Goal: Task Accomplishment & Management: Manage account settings

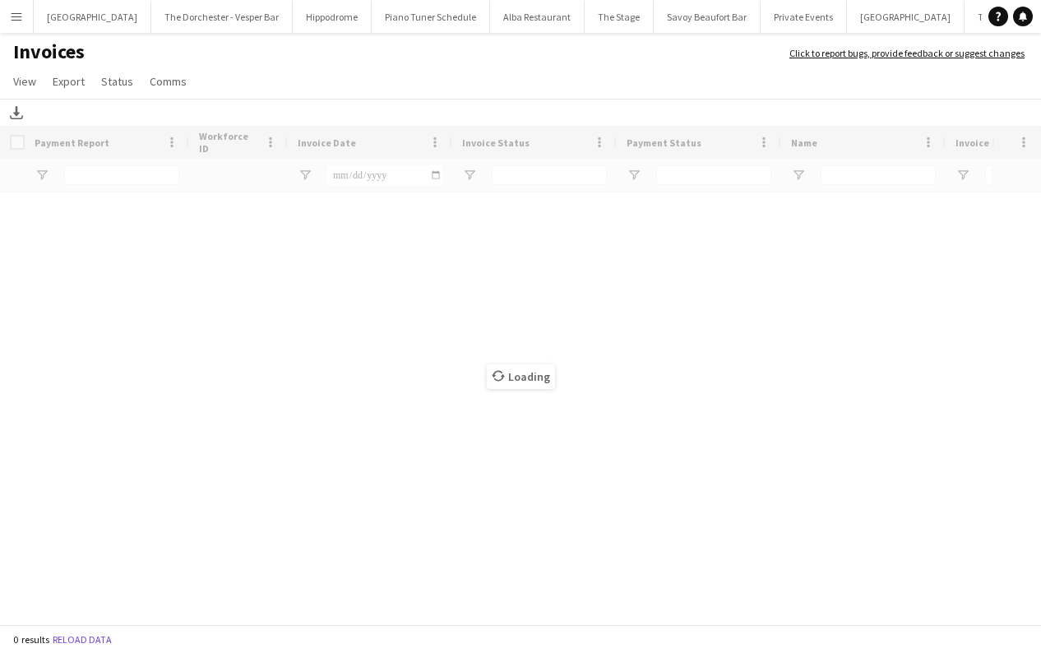
click at [25, 18] on button "Menu" at bounding box center [16, 16] width 33 height 33
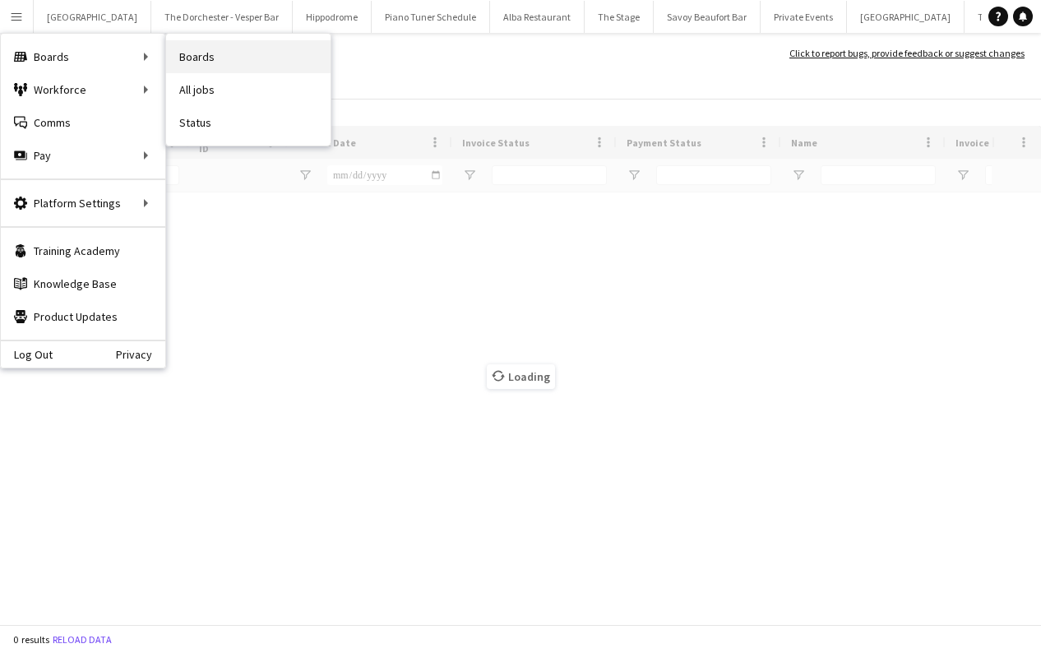
click at [197, 55] on link "Boards" at bounding box center [248, 56] width 164 height 33
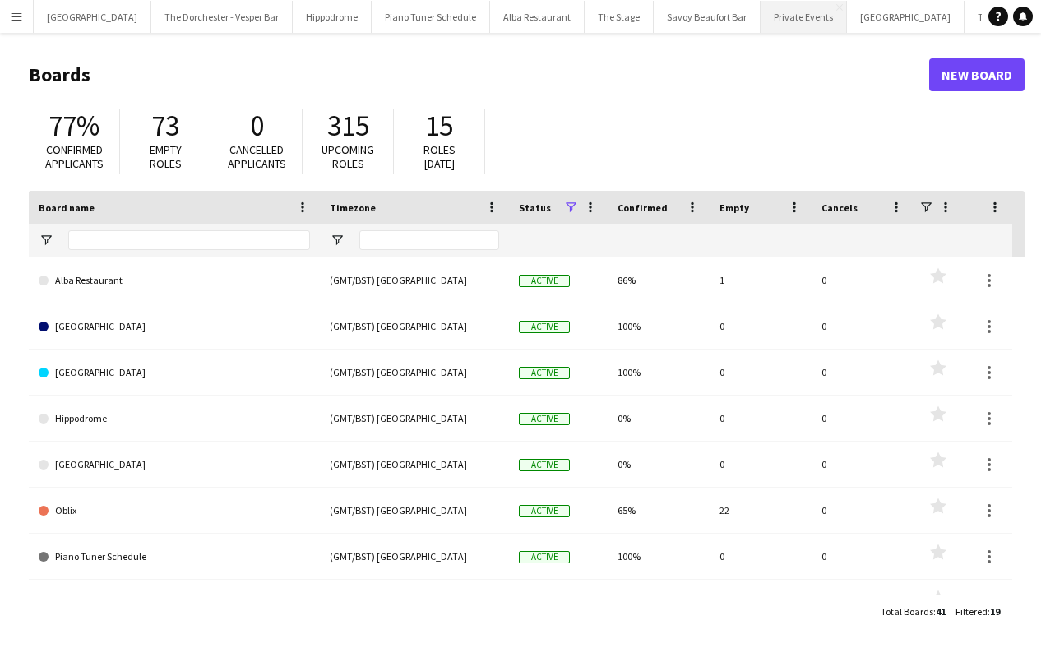
click at [785, 23] on button "Private Events Close" at bounding box center [804, 17] width 86 height 32
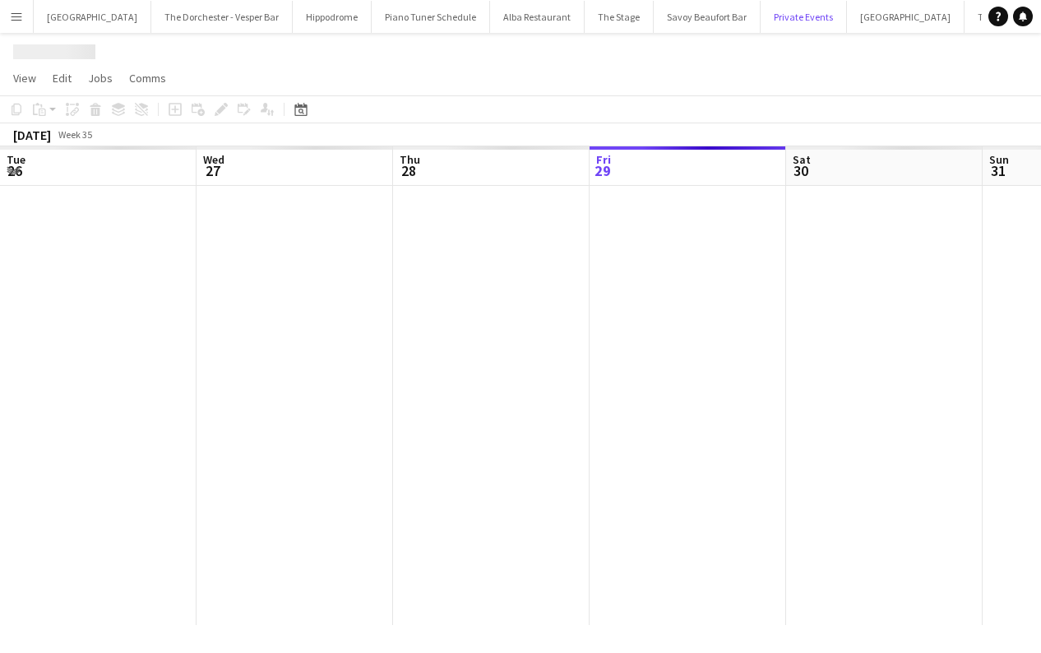
scroll to position [0, 393]
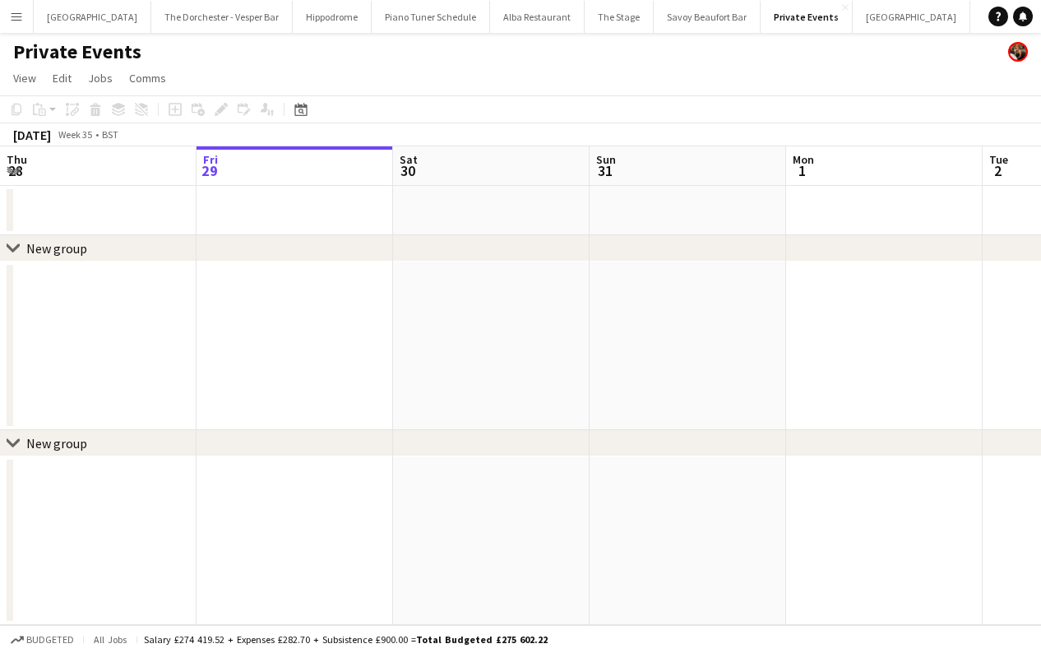
click at [18, 14] on app-icon "Menu" at bounding box center [16, 16] width 13 height 13
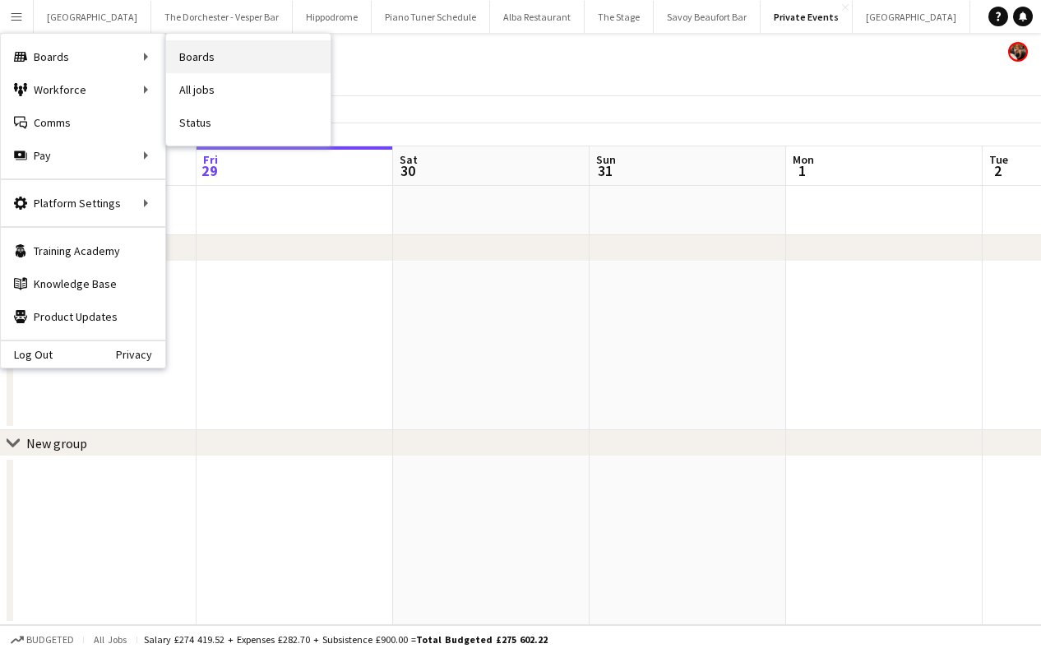
click at [220, 58] on link "Boards" at bounding box center [248, 56] width 164 height 33
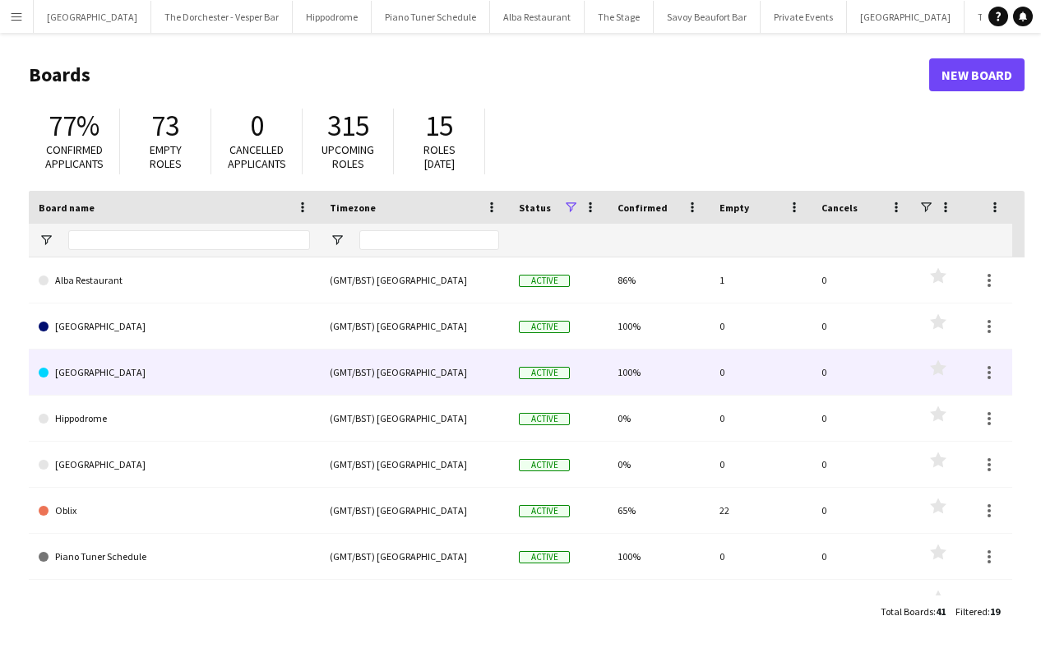
scroll to position [25, 0]
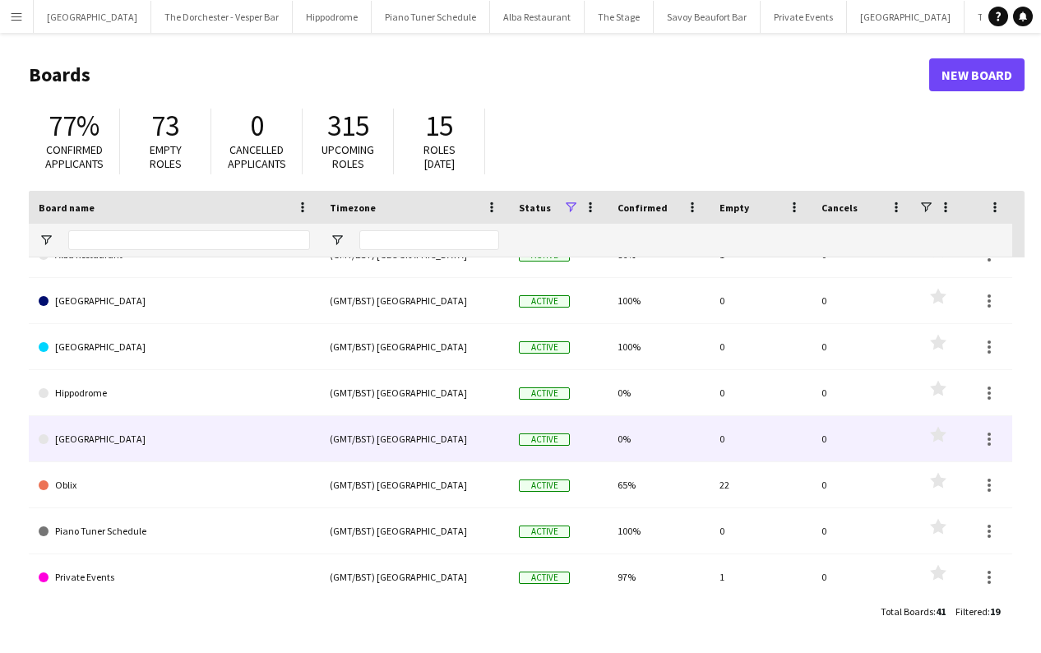
click at [234, 440] on link "[GEOGRAPHIC_DATA]" at bounding box center [174, 439] width 271 height 46
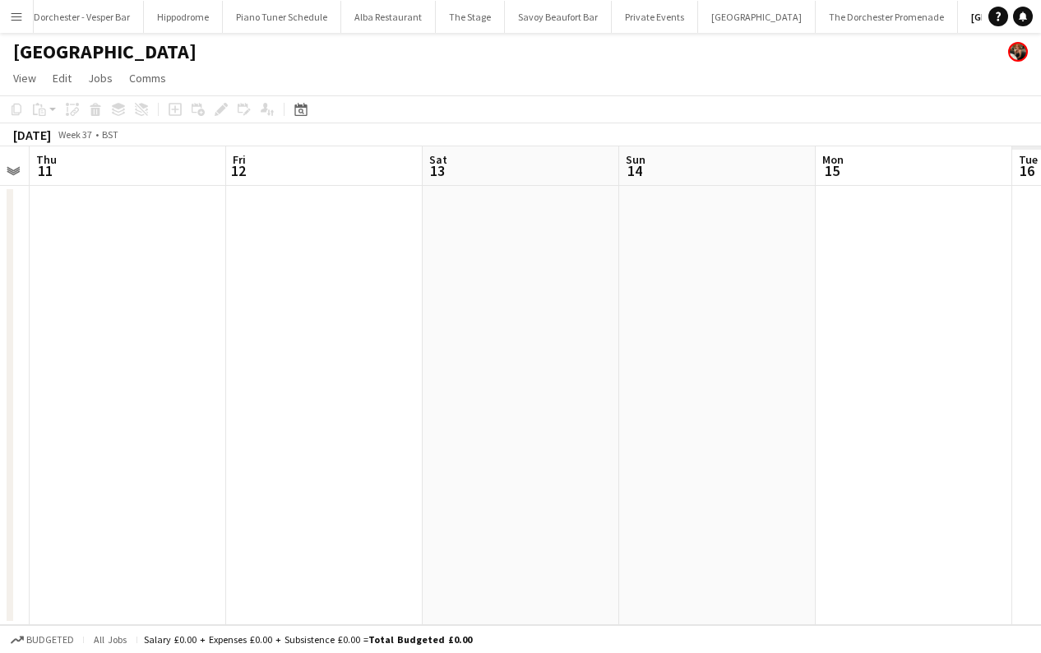
scroll to position [0, 413]
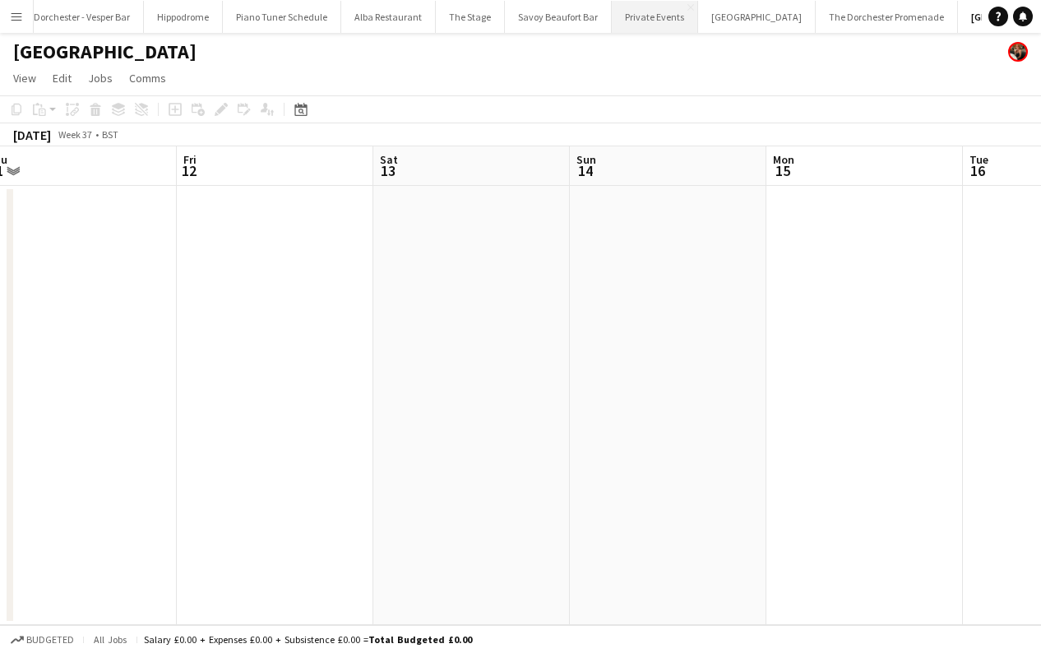
click at [623, 25] on button "Private Events Close" at bounding box center [655, 17] width 86 height 32
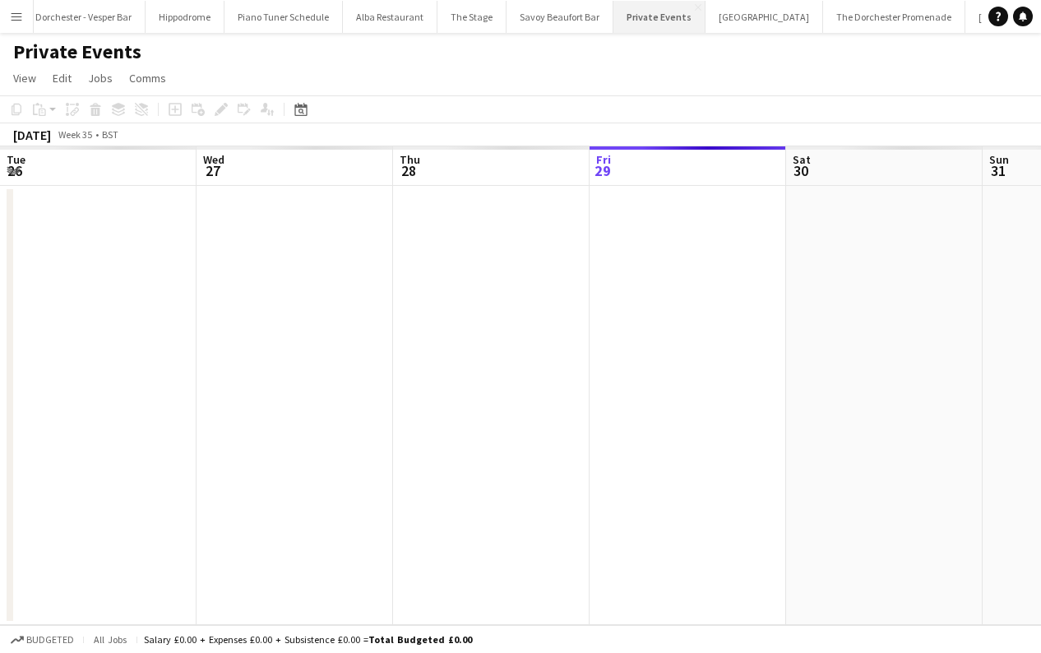
scroll to position [0, 393]
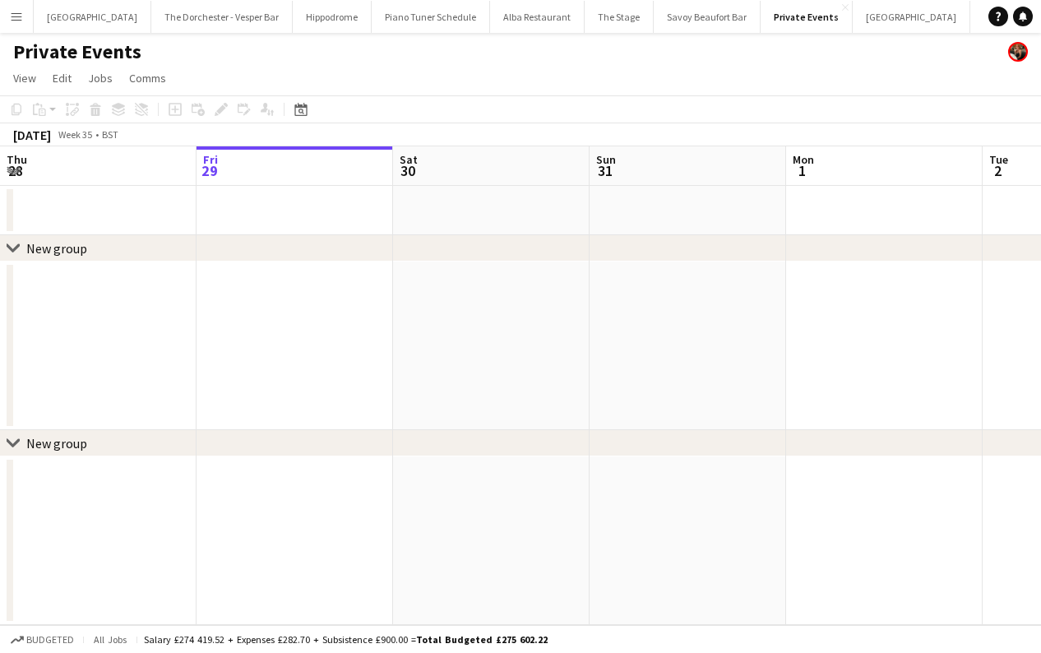
click at [35, 248] on div "New group" at bounding box center [56, 248] width 61 height 16
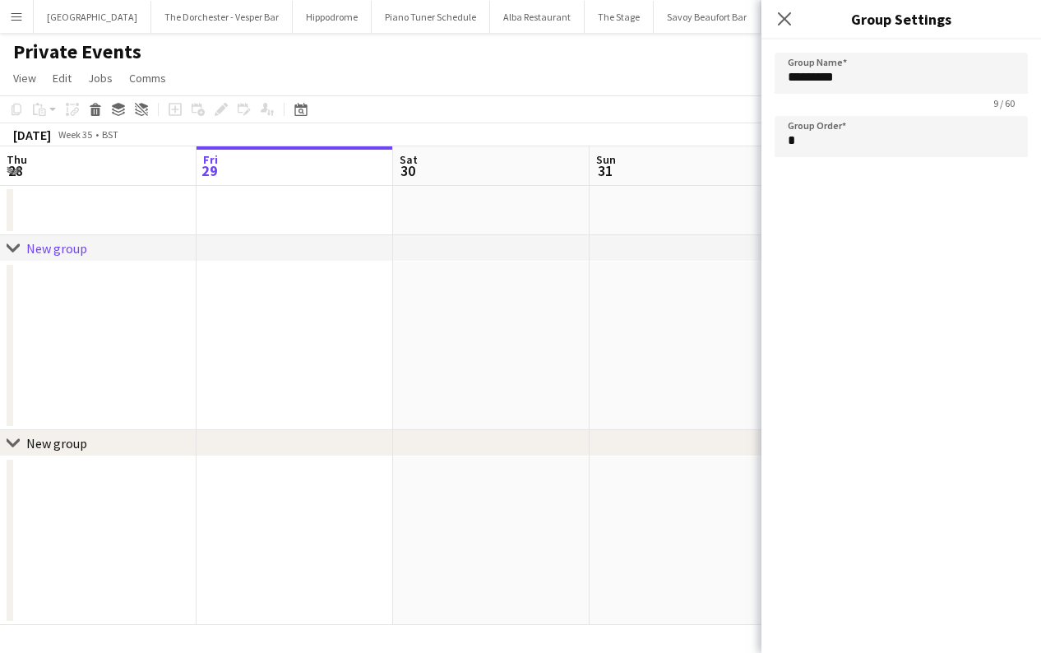
click at [17, 252] on icon "chevron-right" at bounding box center [13, 248] width 13 height 13
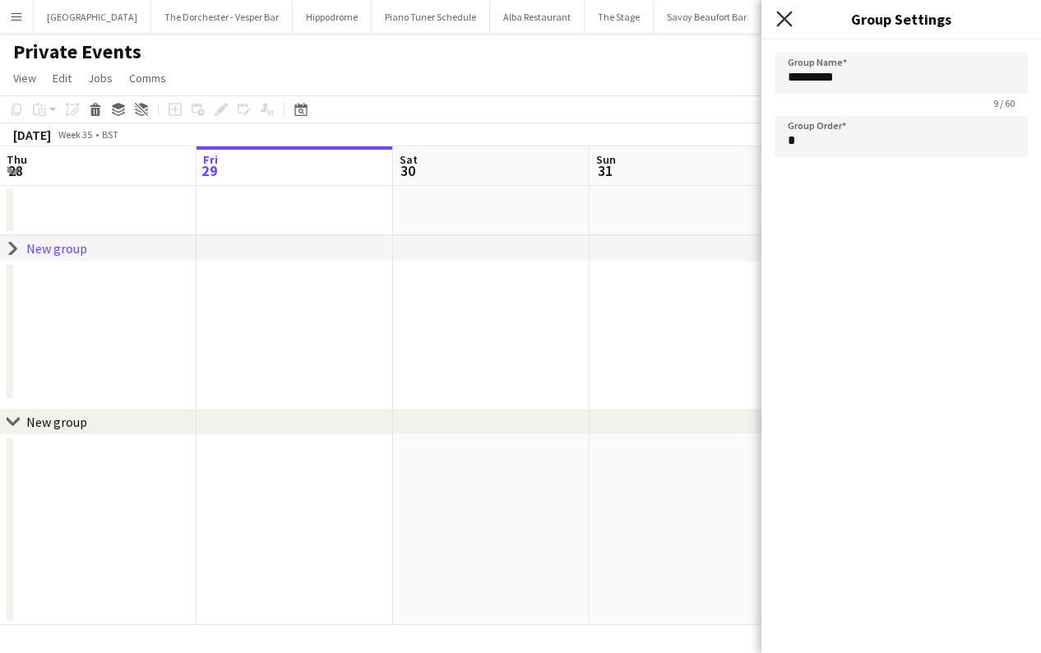
click at [781, 15] on icon at bounding box center [784, 19] width 16 height 16
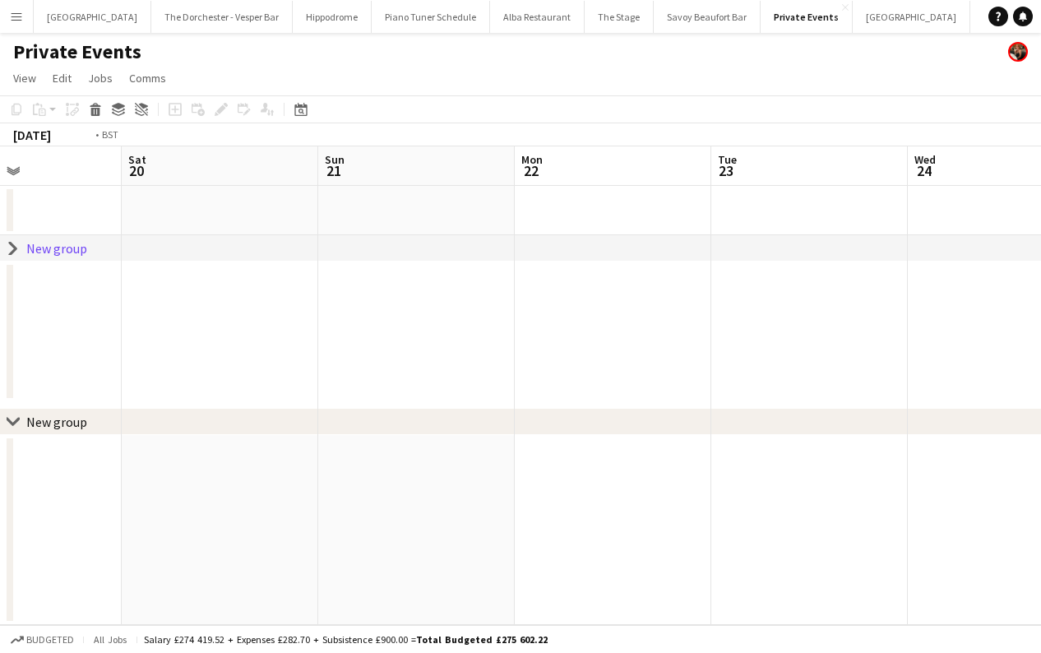
scroll to position [0, 364]
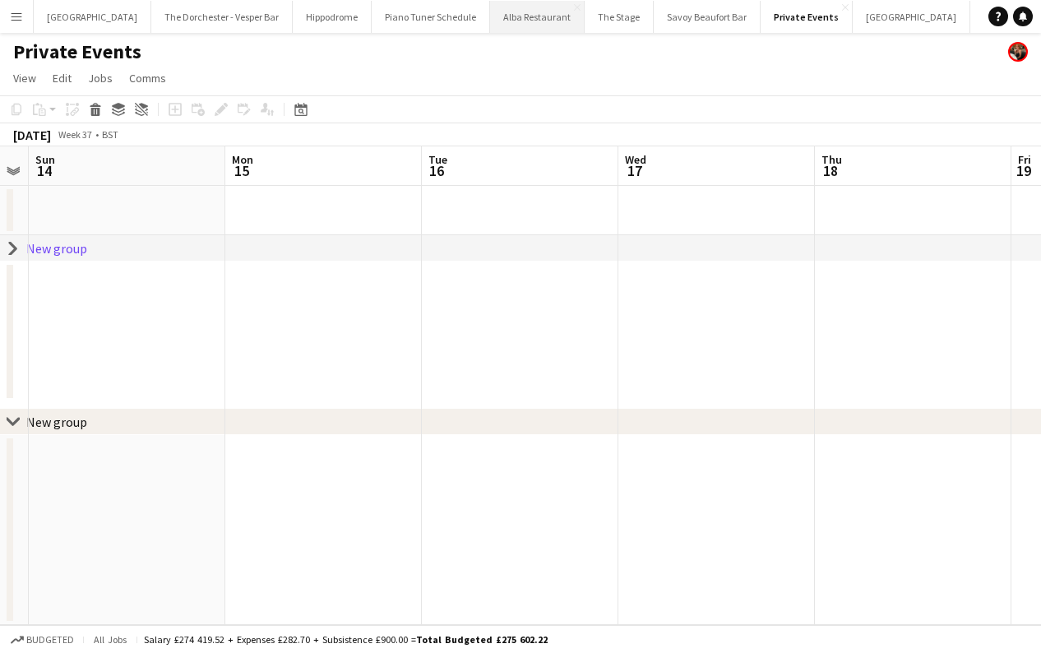
click at [490, 30] on button "Alba Restaurant Close" at bounding box center [537, 17] width 95 height 32
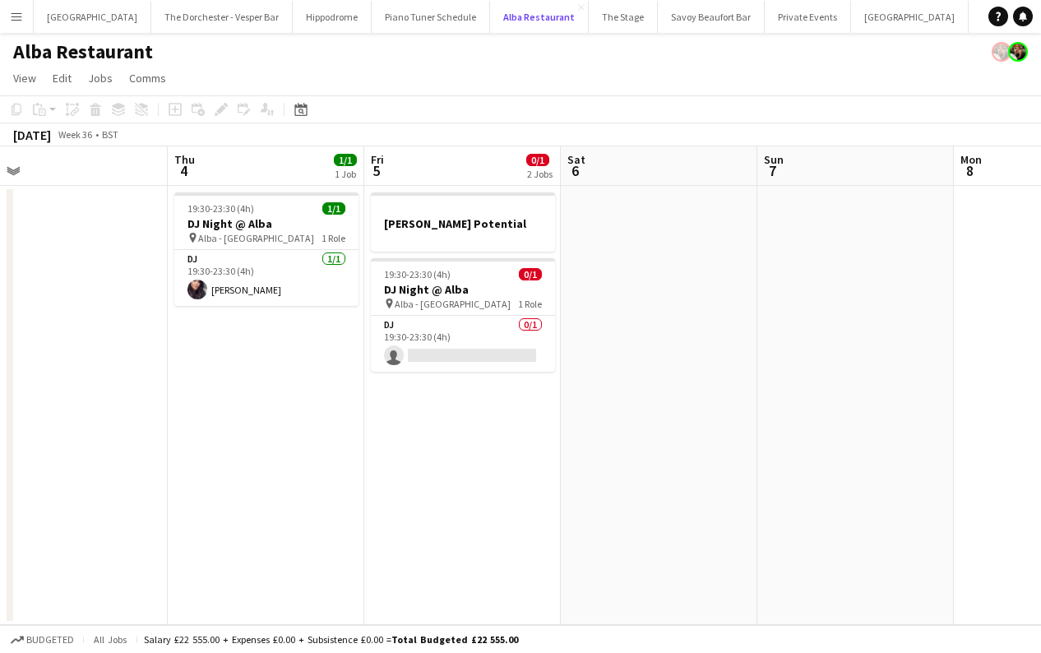
scroll to position [0, 423]
click at [793, 11] on button "Private Events Close" at bounding box center [808, 17] width 86 height 32
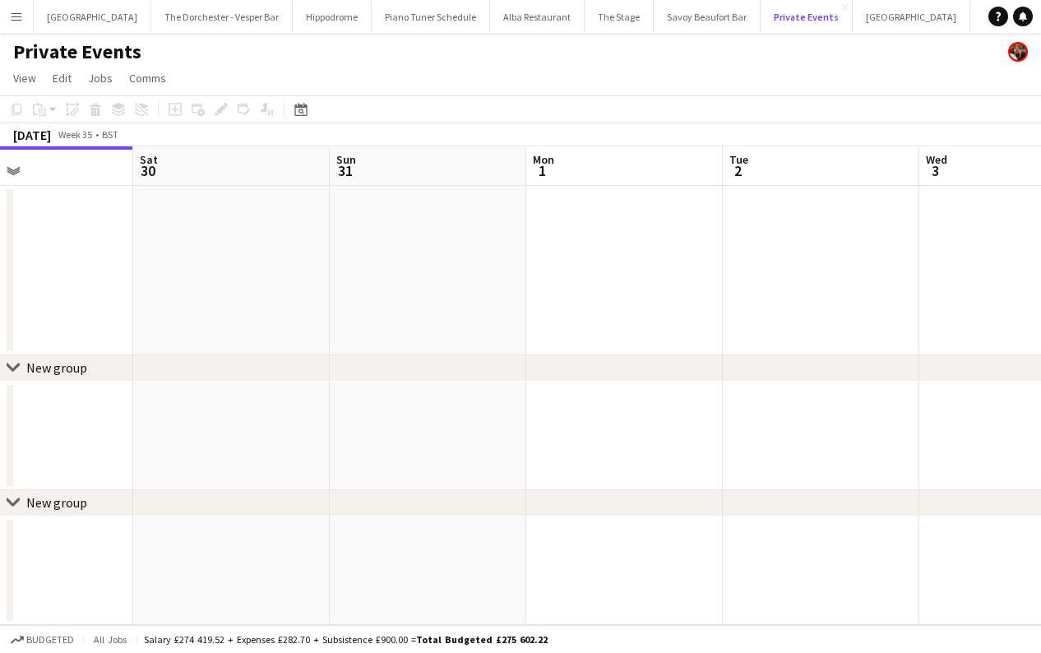
scroll to position [0, 484]
click at [13, 25] on button "Menu" at bounding box center [16, 16] width 33 height 33
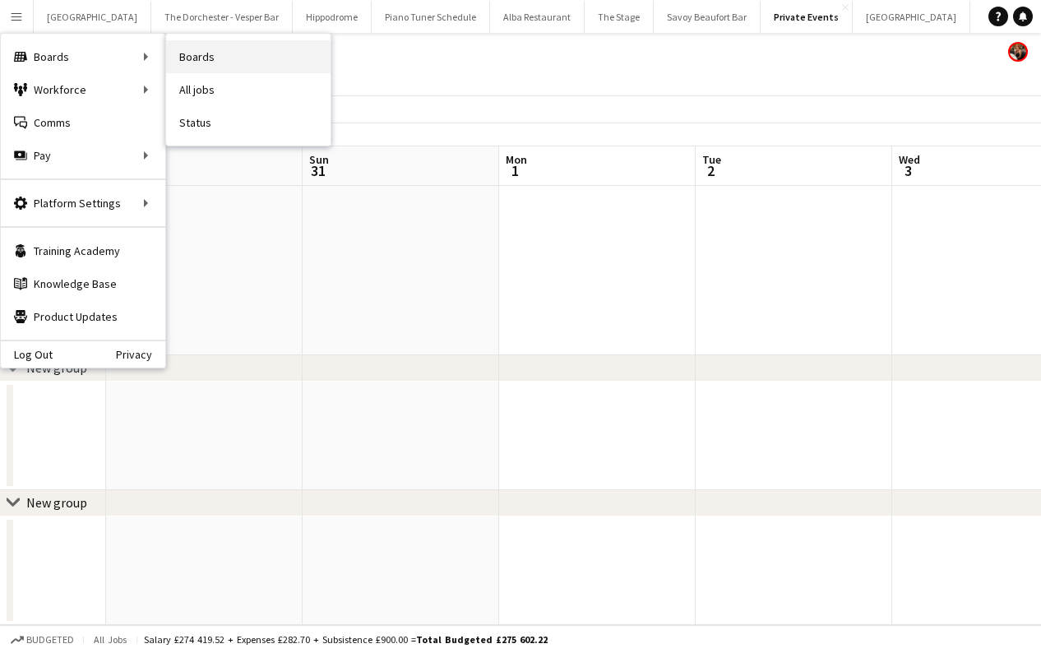
click at [233, 61] on link "Boards" at bounding box center [248, 56] width 164 height 33
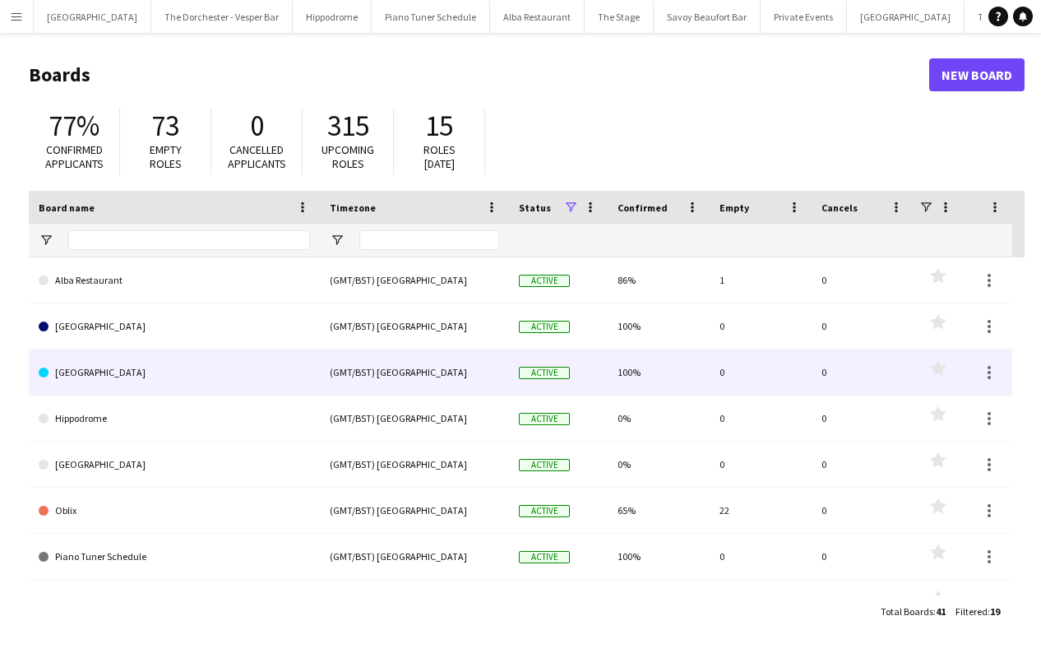
click at [189, 353] on link "[GEOGRAPHIC_DATA]" at bounding box center [174, 373] width 271 height 46
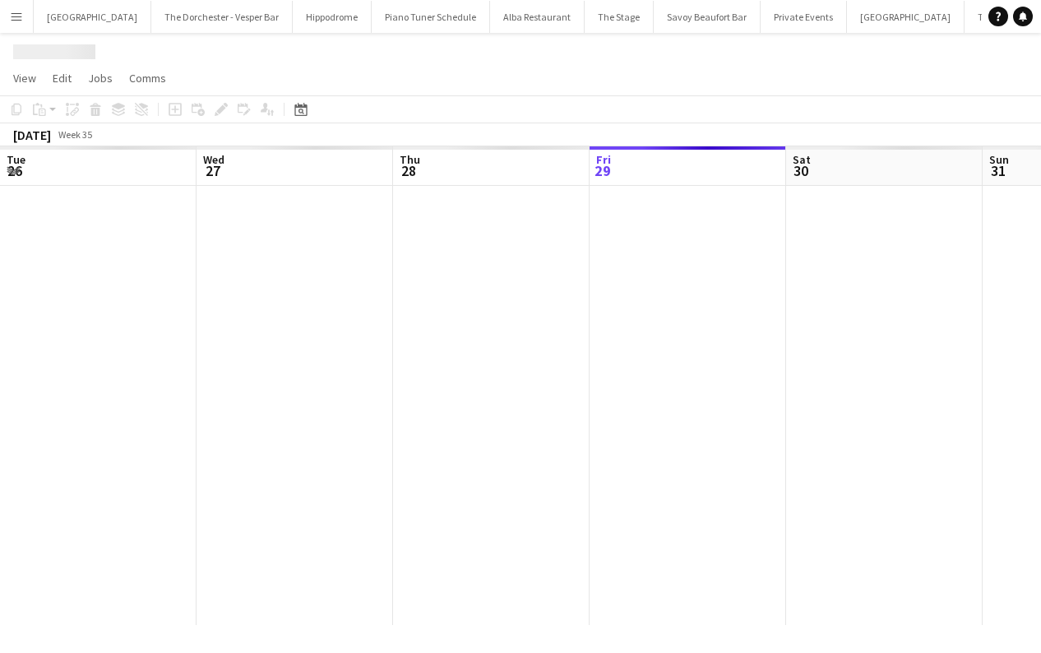
scroll to position [0, 393]
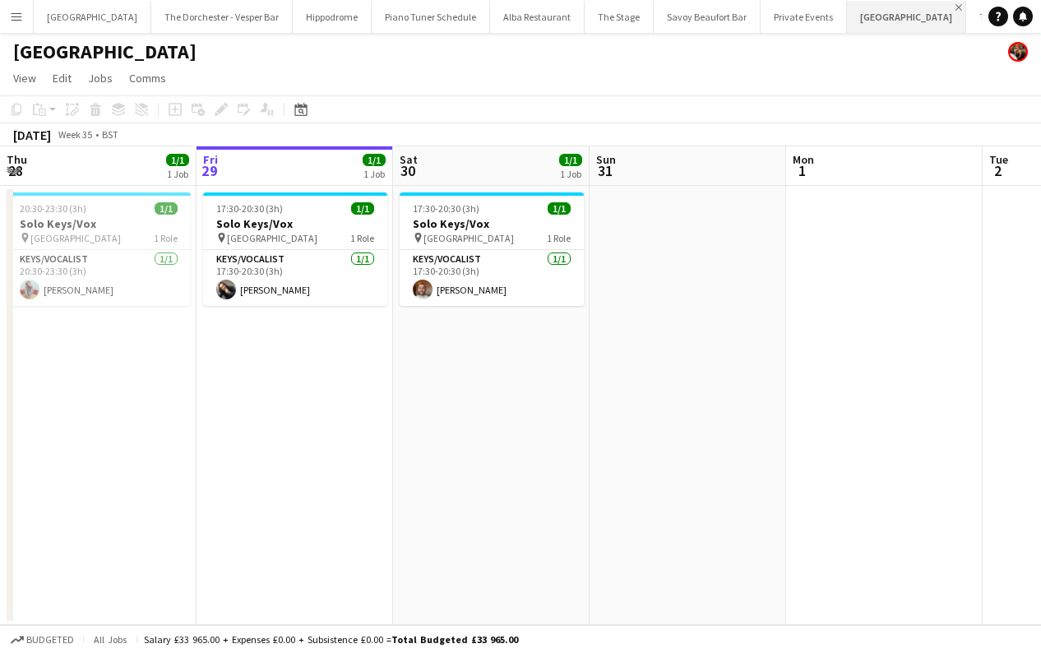
click at [956, 8] on app-icon "Close" at bounding box center [959, 7] width 7 height 7
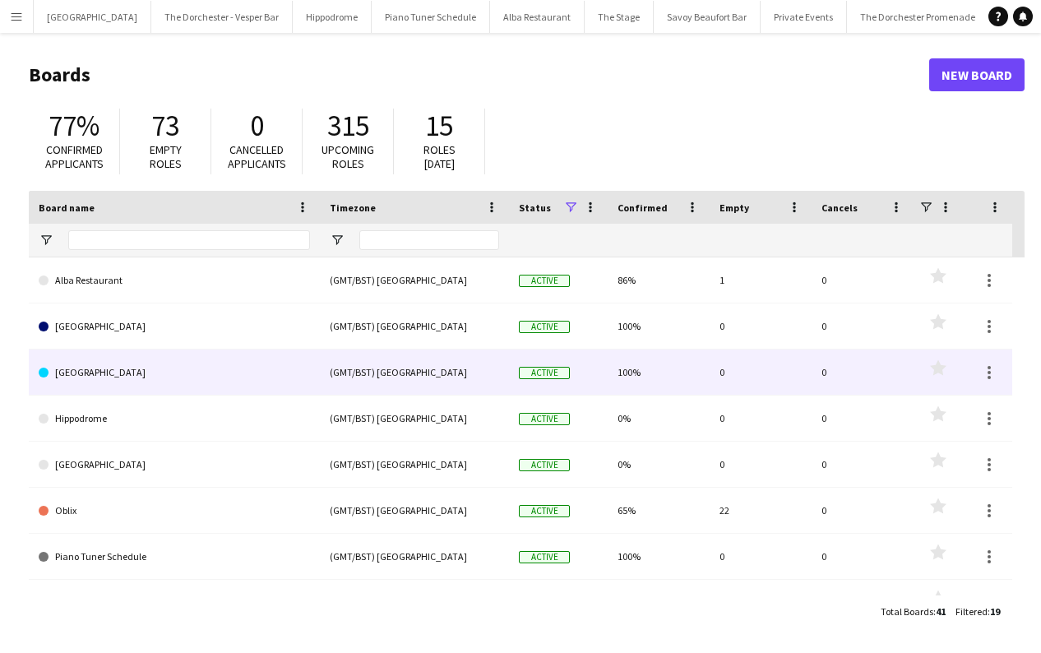
click at [213, 344] on link "[GEOGRAPHIC_DATA]" at bounding box center [174, 326] width 271 height 46
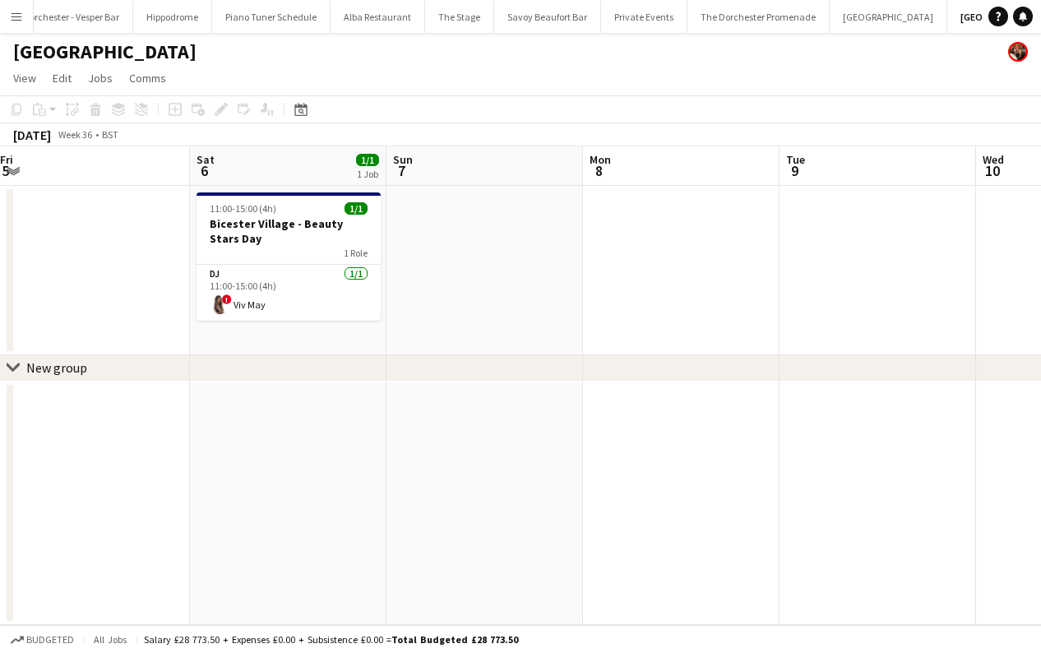
scroll to position [0, 401]
click at [14, 21] on app-icon "Menu" at bounding box center [16, 16] width 13 height 13
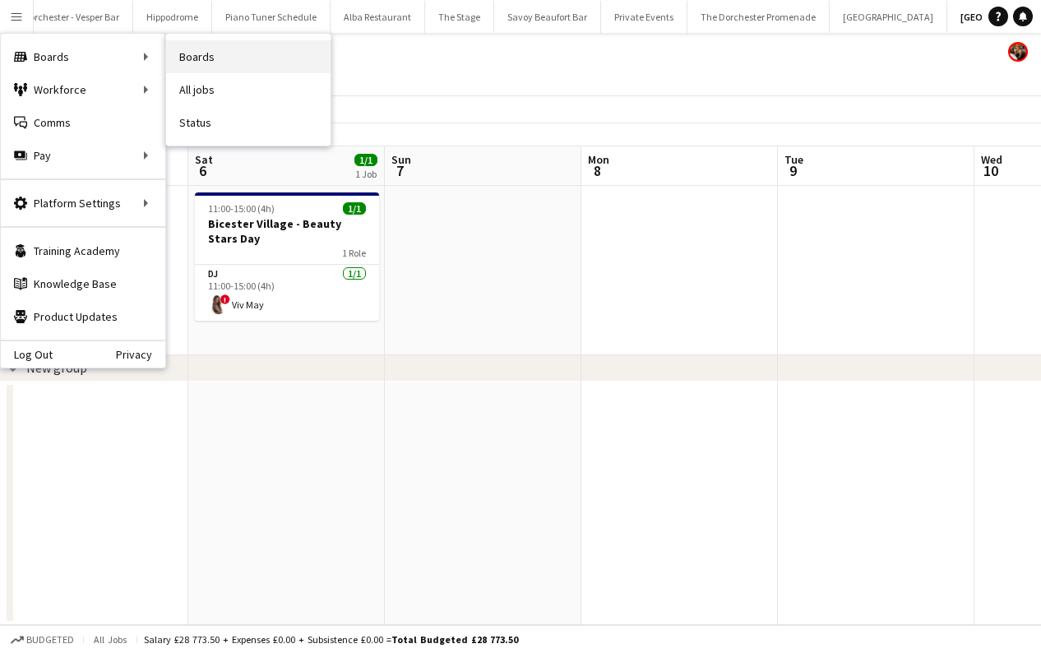
click at [255, 65] on link "Boards" at bounding box center [248, 56] width 164 height 33
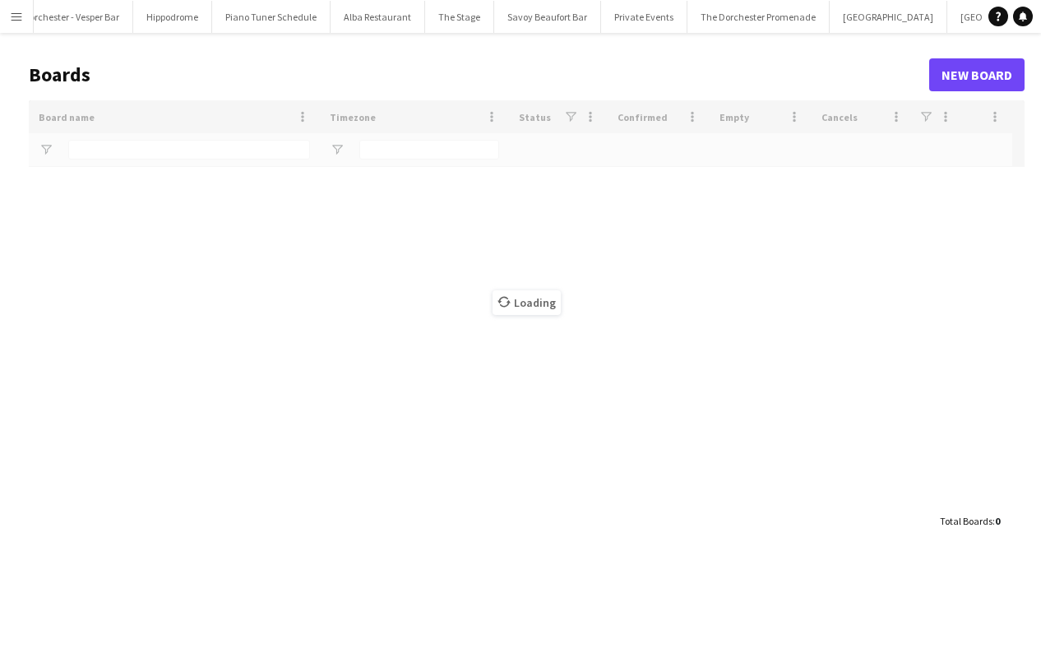
scroll to position [0, 157]
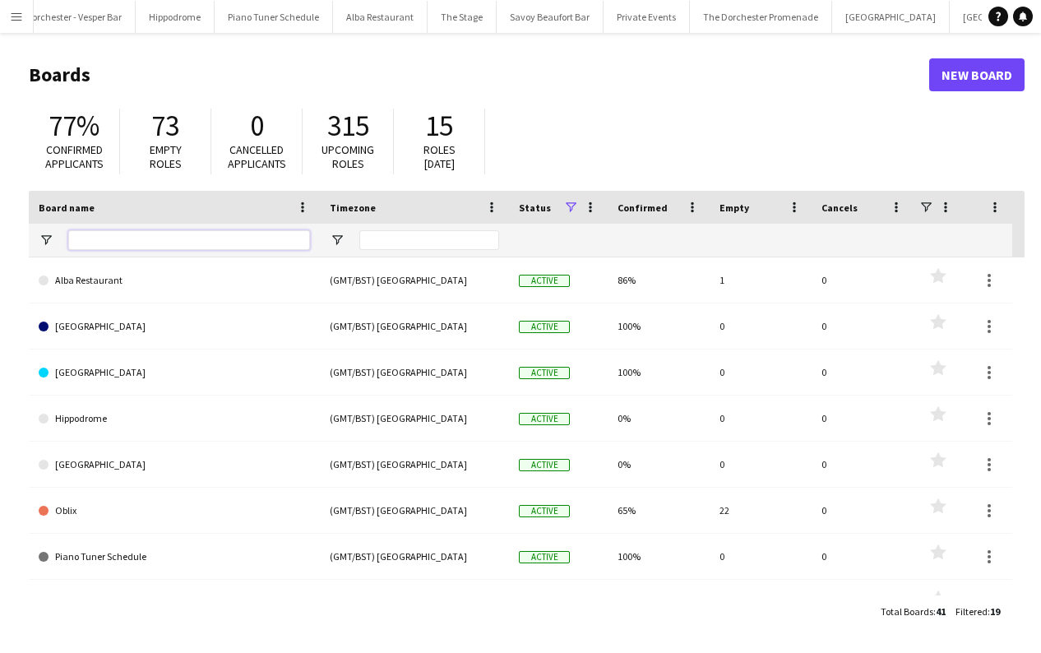
click at [213, 244] on input "Board name Filter Input" at bounding box center [189, 240] width 242 height 20
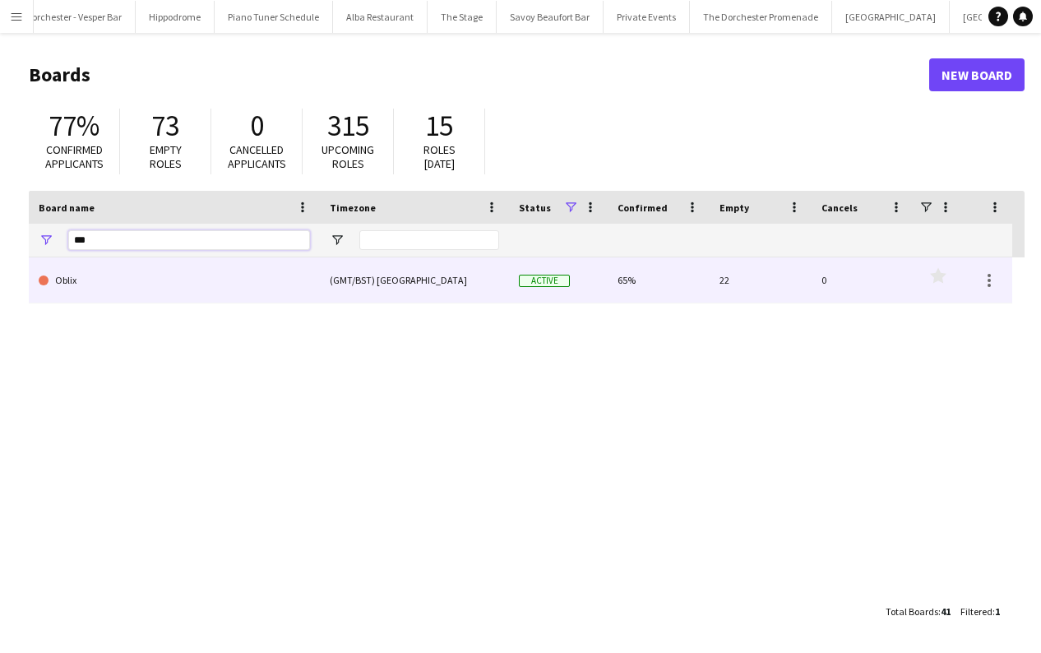
type input "***"
click at [189, 291] on link "Oblix" at bounding box center [174, 280] width 271 height 46
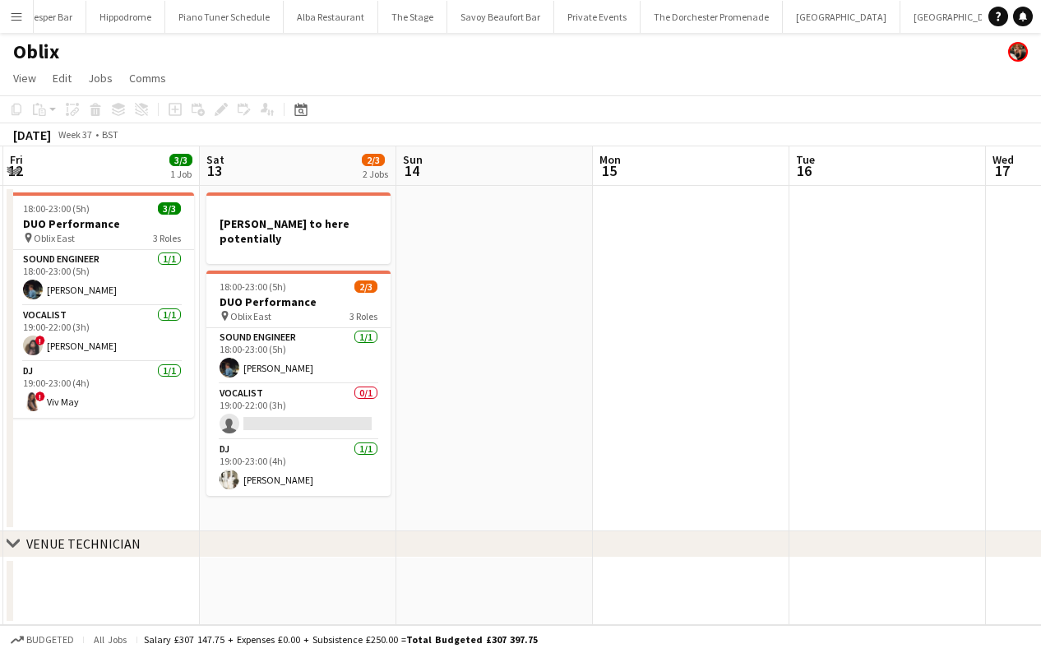
scroll to position [0, 589]
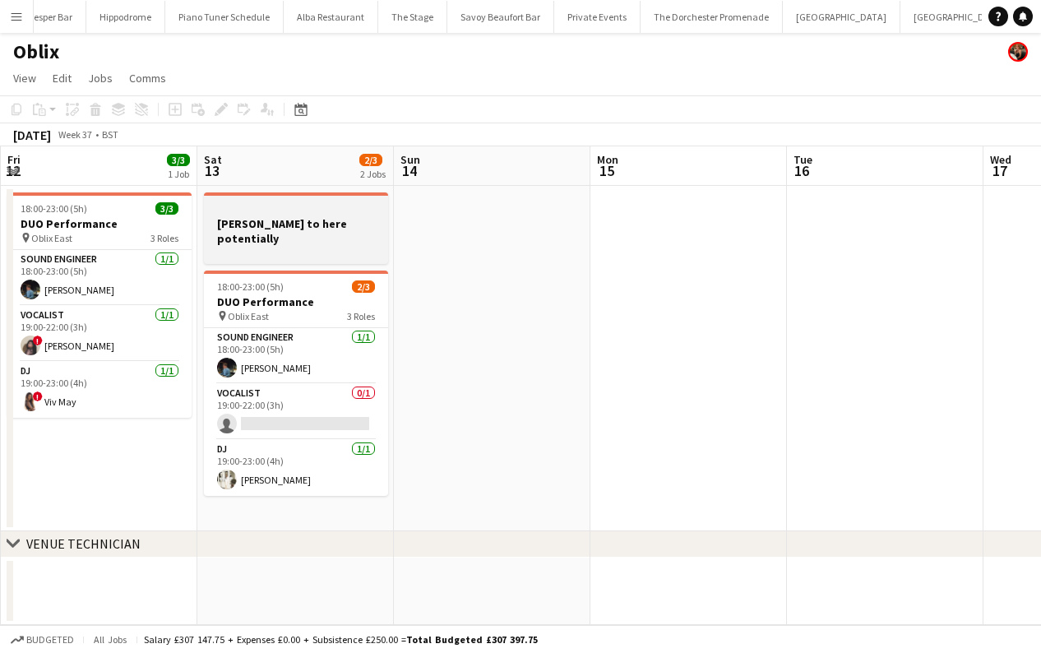
click at [285, 224] on h3 "[PERSON_NAME] to here potentially" at bounding box center [296, 231] width 184 height 30
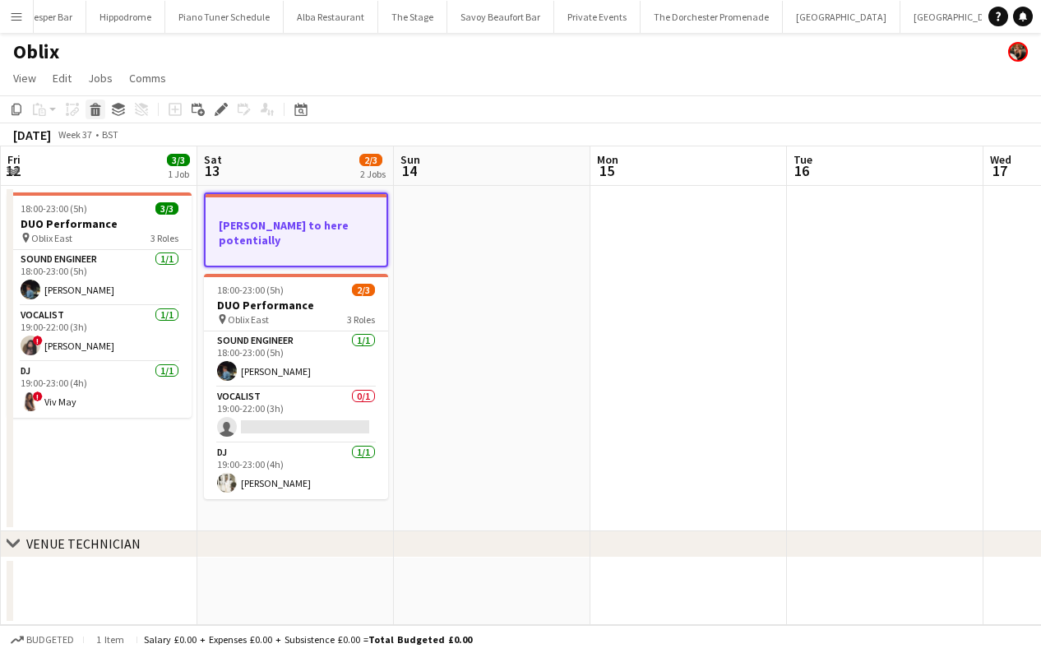
click at [97, 110] on icon at bounding box center [95, 112] width 9 height 8
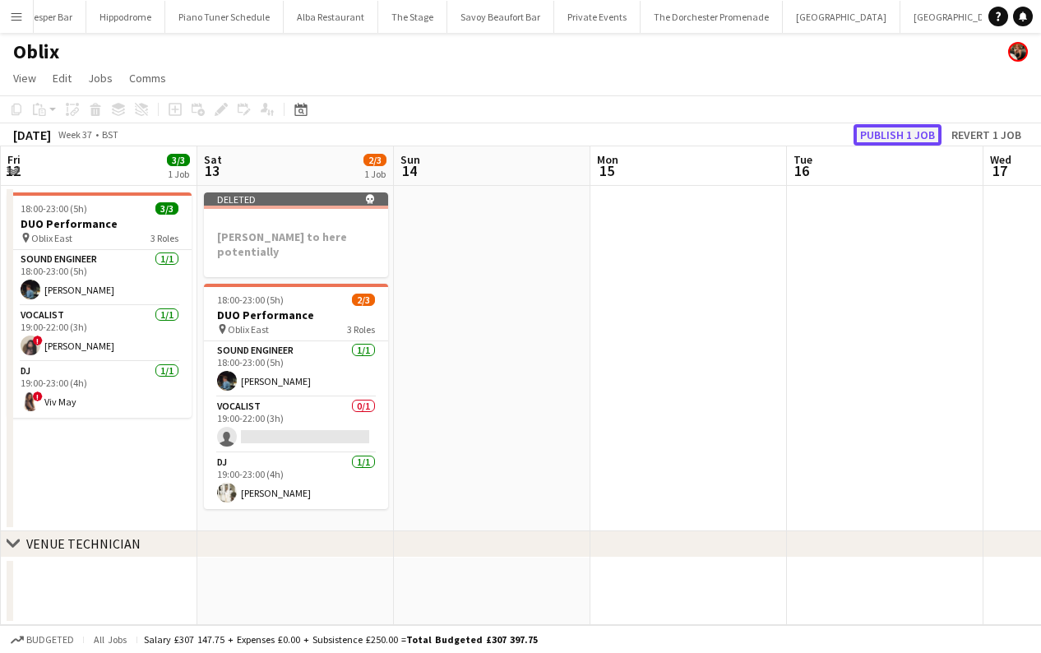
click at [892, 137] on button "Publish 1 job" at bounding box center [898, 134] width 88 height 21
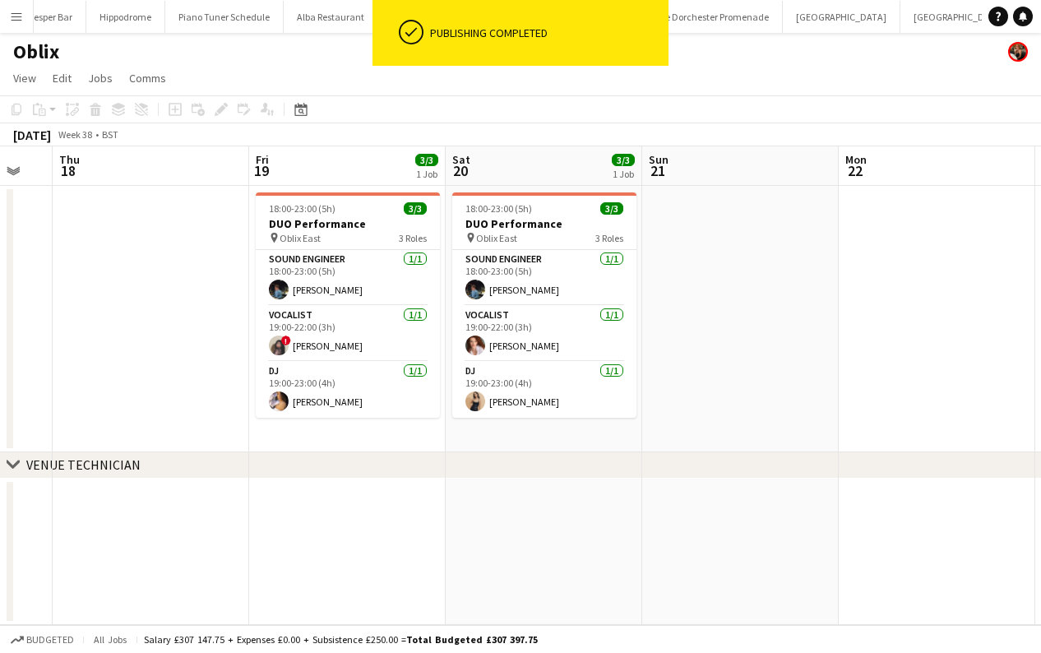
scroll to position [0, 601]
